Goal: Check status: Check status

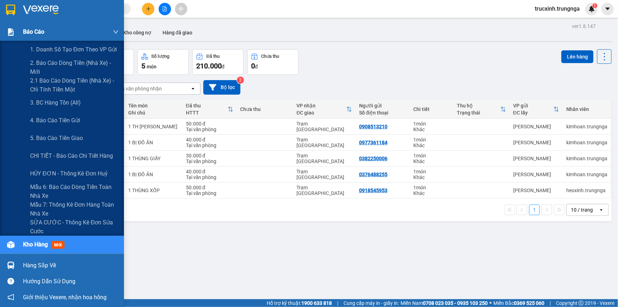
click at [36, 32] on span "Báo cáo" at bounding box center [33, 31] width 21 height 9
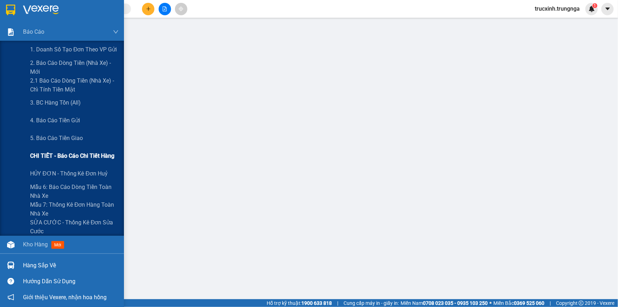
click at [77, 154] on span "CHI TIẾT - Báo cáo chi tiết hàng" at bounding box center [72, 155] width 84 height 9
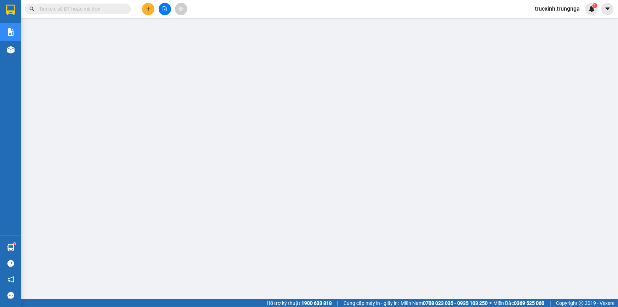
click at [92, 8] on input "text" at bounding box center [81, 9] width 84 height 8
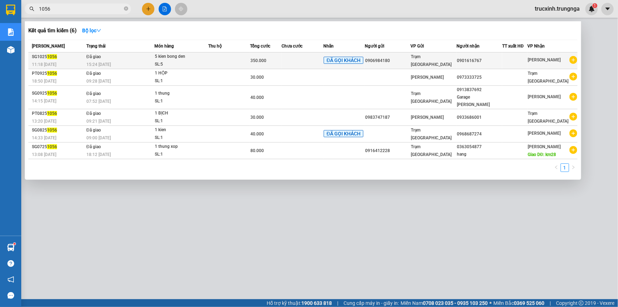
type input "1056"
click at [164, 61] on div "SL: 5" at bounding box center [181, 65] width 53 height 8
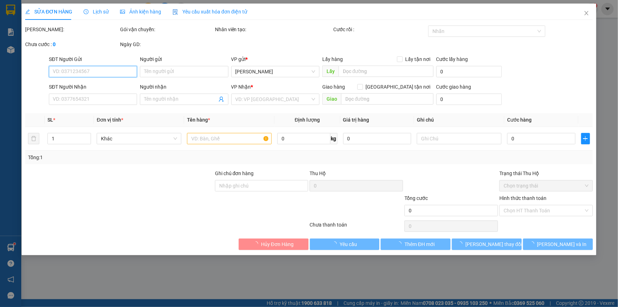
type input "0906984180"
type input "0901616767"
type input "khách ck"
type input "350.000"
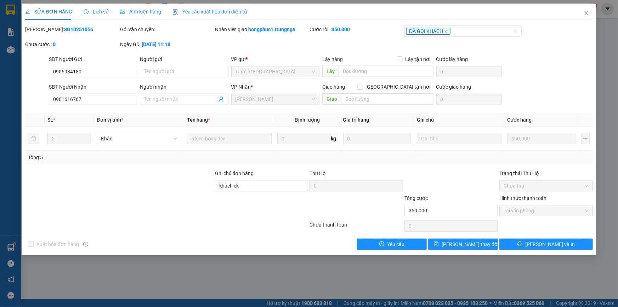
drag, startPoint x: 78, startPoint y: 31, endPoint x: 43, endPoint y: 28, distance: 35.5
click at [43, 28] on div "Mã ĐH: SG10251056" at bounding box center [72, 30] width 94 height 8
copy b "SG10251056"
click at [586, 11] on icon "close" at bounding box center [587, 13] width 6 height 6
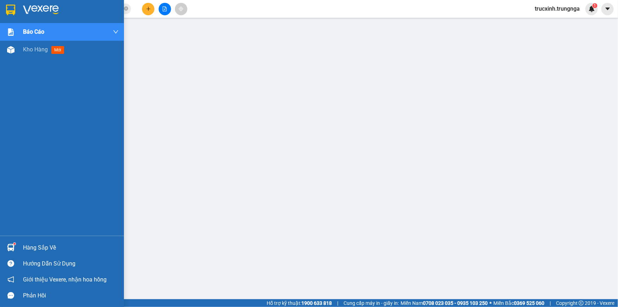
click at [7, 246] on img at bounding box center [10, 247] width 7 height 7
click at [8, 47] on img at bounding box center [10, 49] width 7 height 7
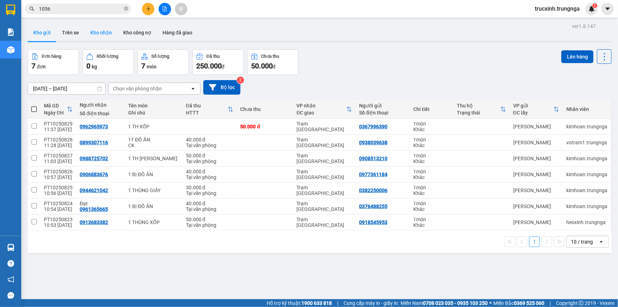
click at [93, 35] on button "Kho nhận" at bounding box center [101, 32] width 33 height 17
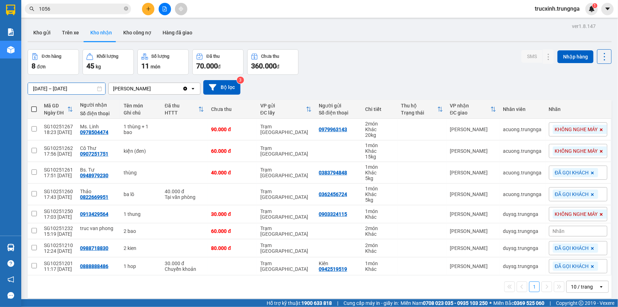
click at [62, 88] on input "[DATE] – [DATE]" at bounding box center [66, 88] width 77 height 11
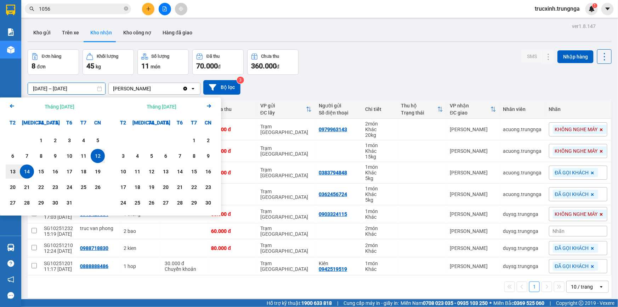
click at [12, 105] on icon "Arrow Left" at bounding box center [12, 106] width 9 height 9
click at [13, 106] on icon "Previous month." at bounding box center [12, 106] width 4 height 4
click at [40, 171] on div "13" at bounding box center [41, 171] width 10 height 9
click at [83, 90] on input "13/08/2025 – / /" at bounding box center [66, 88] width 77 height 11
click at [205, 107] on icon "Arrow Right" at bounding box center [209, 106] width 9 height 9
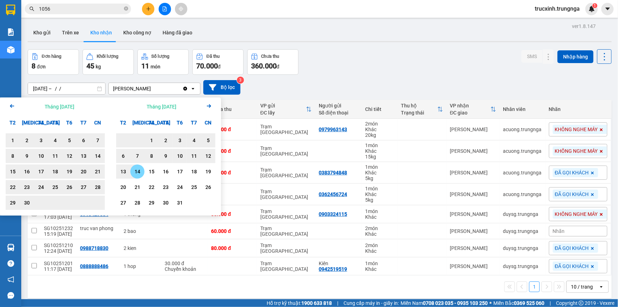
click at [140, 171] on div "14" at bounding box center [138, 171] width 10 height 9
type input "13/08/2025 – 14/10/2025"
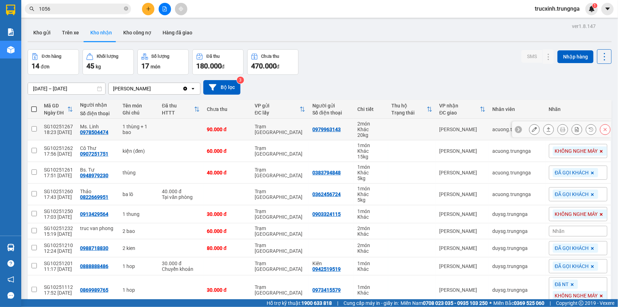
scroll to position [63, 0]
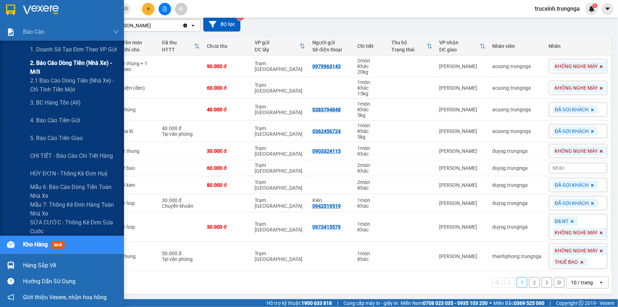
click at [63, 61] on span "2. Báo cáo dòng tiền (nhà xe) - mới" at bounding box center [74, 67] width 89 height 18
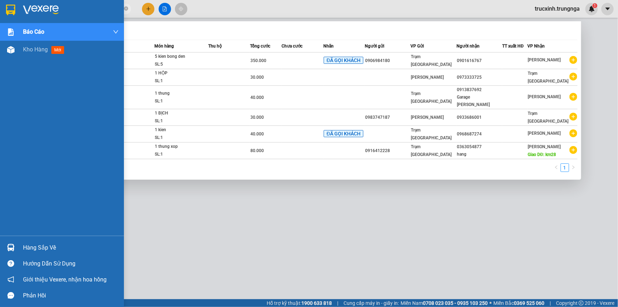
drag, startPoint x: 75, startPoint y: 5, endPoint x: 17, endPoint y: 13, distance: 58.0
click at [17, 13] on section "Kết quả tìm kiếm ( 6 ) Bộ lọc Mã ĐH Trạng thái Món hàng Thu hộ Tổng cước Chưa c…" at bounding box center [309, 153] width 618 height 307
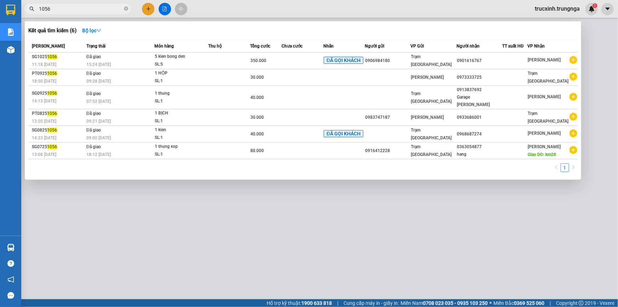
click at [97, 186] on div at bounding box center [309, 153] width 618 height 307
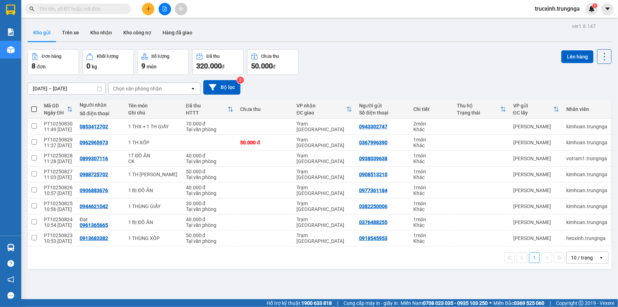
click at [71, 11] on input "text" at bounding box center [81, 9] width 84 height 8
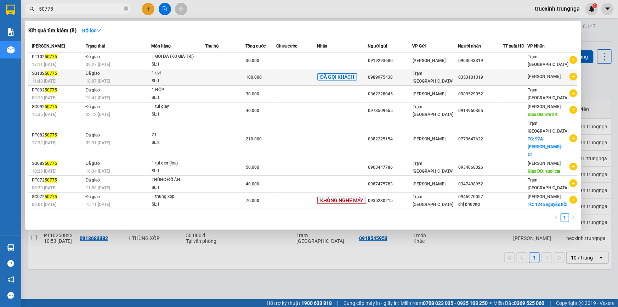
type input "50775"
click at [180, 74] on div "1 tivi" at bounding box center [178, 73] width 53 height 8
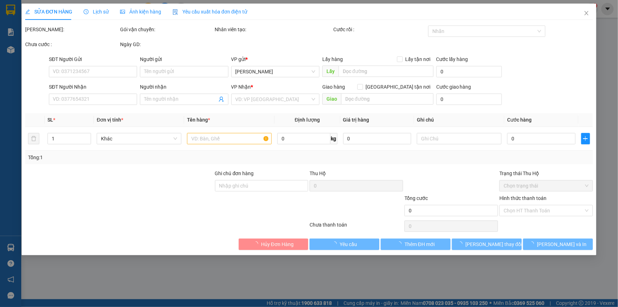
type input "0989975438"
type input "0353101319"
type input "GỬI TRẢ SG, PHÍ KHÁCH CK"
type input "100.000"
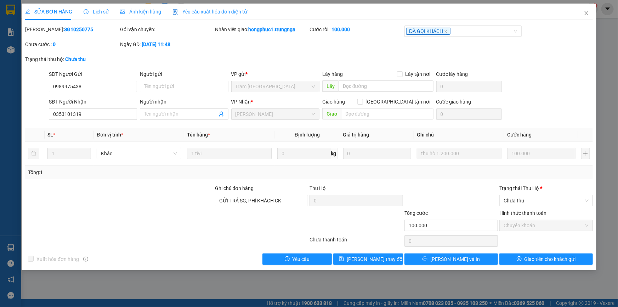
click at [100, 9] on span "Lịch sử" at bounding box center [96, 12] width 25 height 6
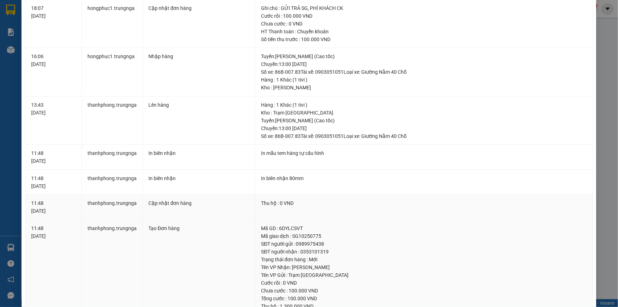
scroll to position [173, 0]
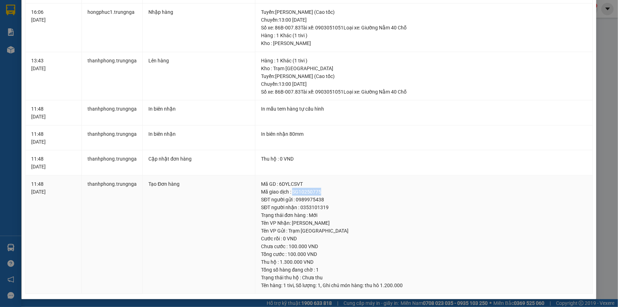
drag, startPoint x: 299, startPoint y: 189, endPoint x: 291, endPoint y: 189, distance: 8.5
click at [291, 189] on div "Mã giao dịch : SG10250775" at bounding box center [424, 192] width 326 height 8
copy div "SG10250775"
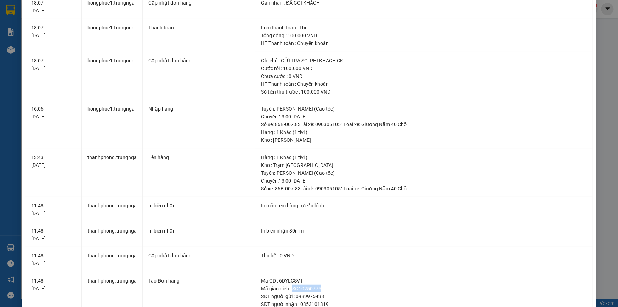
scroll to position [0, 0]
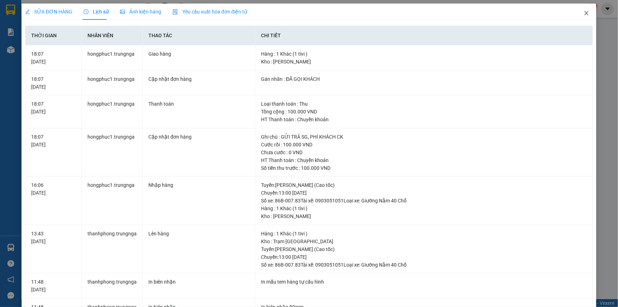
click at [584, 15] on icon "close" at bounding box center [587, 13] width 6 height 6
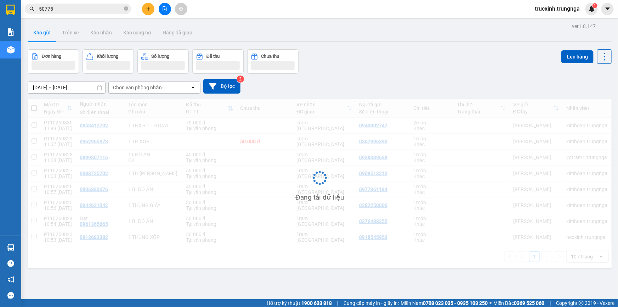
click at [54, 10] on input "50775" at bounding box center [81, 9] width 84 height 8
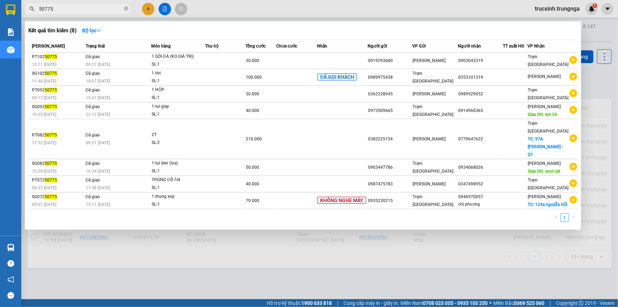
click at [54, 10] on input "50775" at bounding box center [81, 9] width 84 height 8
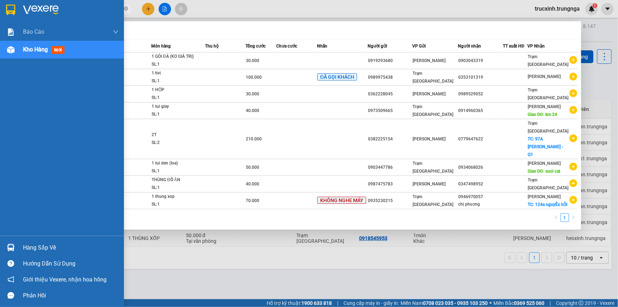
drag, startPoint x: 58, startPoint y: 6, endPoint x: 0, endPoint y: 17, distance: 59.1
click at [0, 17] on section "Kết quả tìm kiếm ( 8 ) Bộ lọc Mã ĐH Trạng thái Món hàng Thu hộ Tổng cước Chưa c…" at bounding box center [309, 153] width 618 height 307
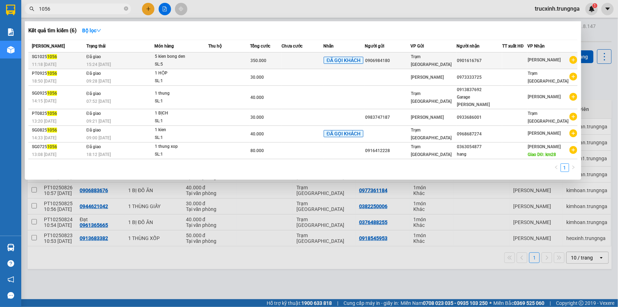
type input "1056"
click at [242, 57] on td at bounding box center [229, 60] width 42 height 17
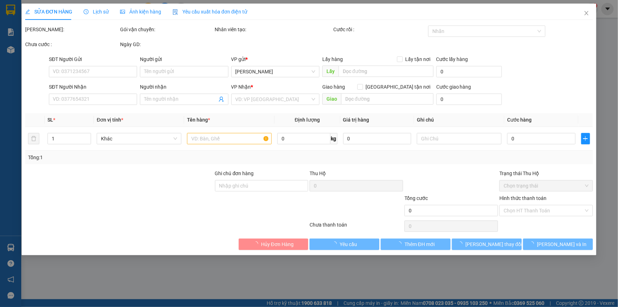
type input "0906984180"
type input "0901616767"
type input "khách ck"
type input "350.000"
